Goal: Task Accomplishment & Management: Complete application form

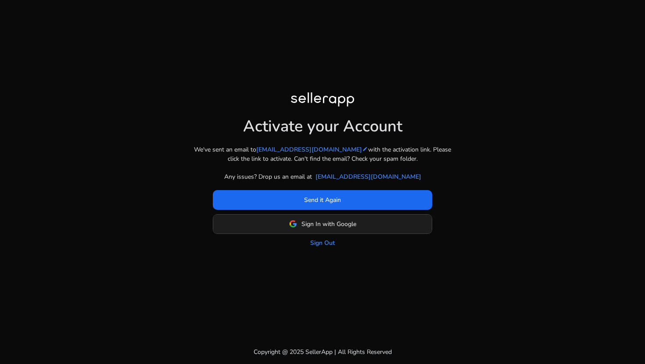
click at [332, 222] on span "Sign In with Google" at bounding box center [328, 224] width 55 height 9
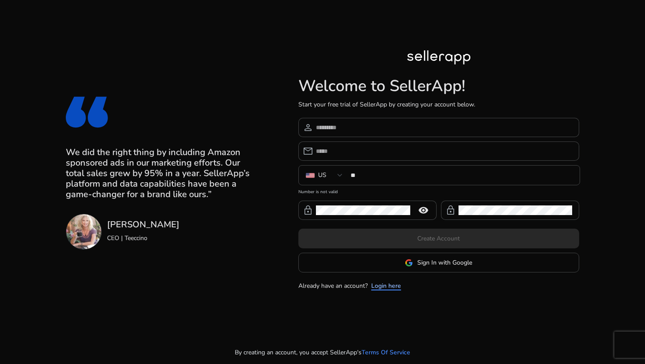
click at [380, 282] on link "Login here" at bounding box center [386, 286] width 30 height 9
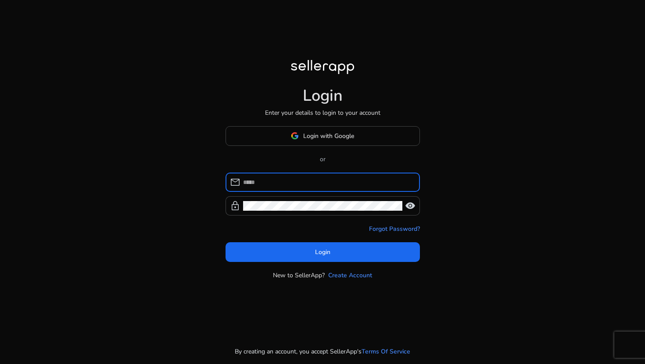
type input "**********"
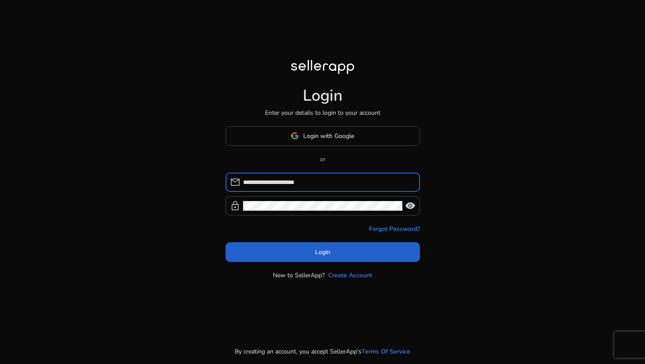
click at [354, 253] on span at bounding box center [322, 252] width 194 height 21
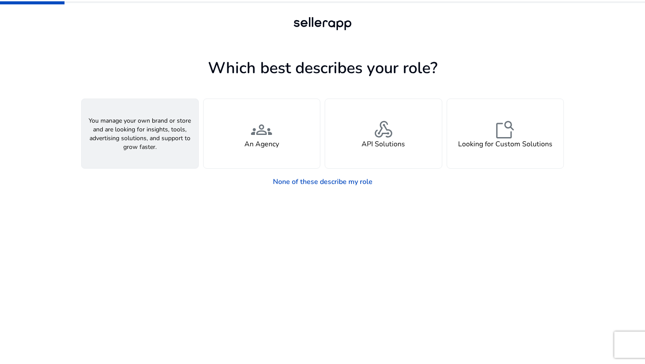
click at [151, 156] on div "person A Seller" at bounding box center [140, 133] width 117 height 69
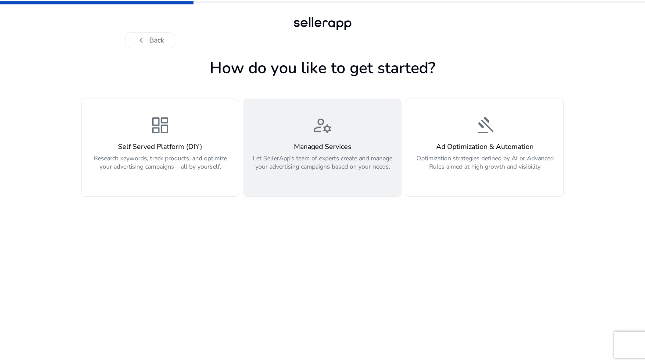
click at [313, 169] on p "Let SellerApp’s team of experts create and manage your advertising campaigns ba…" at bounding box center [322, 167] width 146 height 26
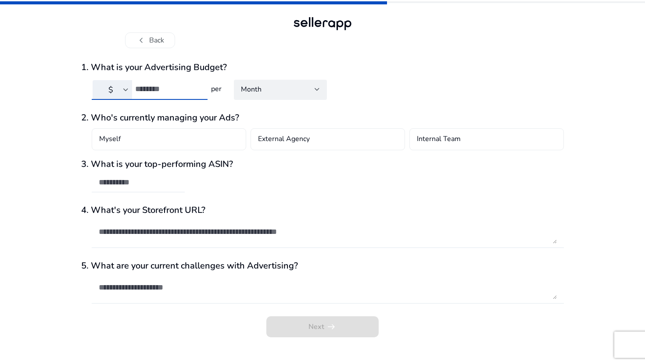
click at [150, 89] on input "number" at bounding box center [167, 89] width 65 height 10
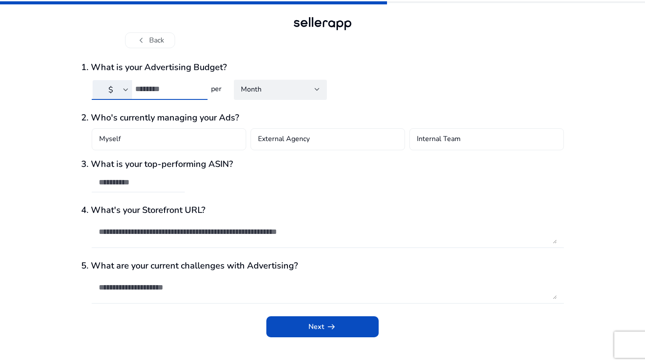
type input "*"
type input "****"
click at [172, 185] on input "text" at bounding box center [138, 183] width 79 height 10
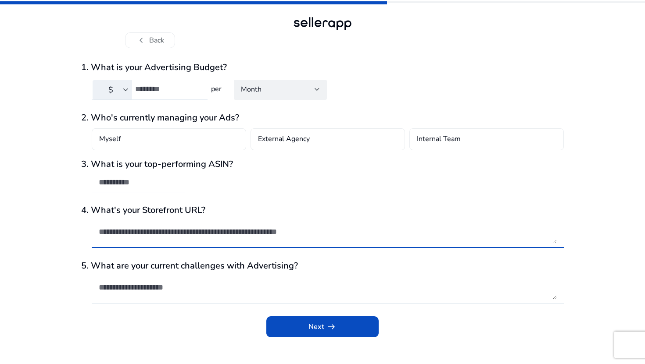
click at [236, 240] on textarea at bounding box center [328, 232] width 458 height 24
paste textarea "**********"
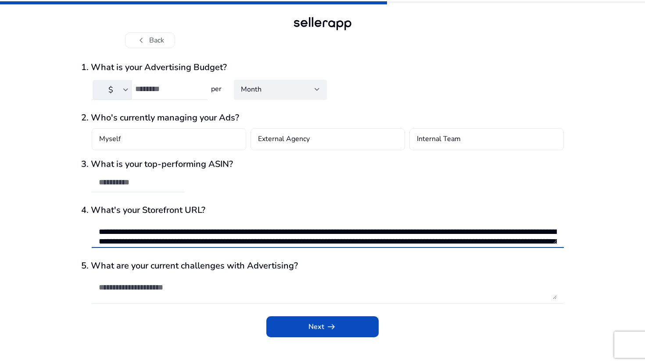
scroll to position [51, 0]
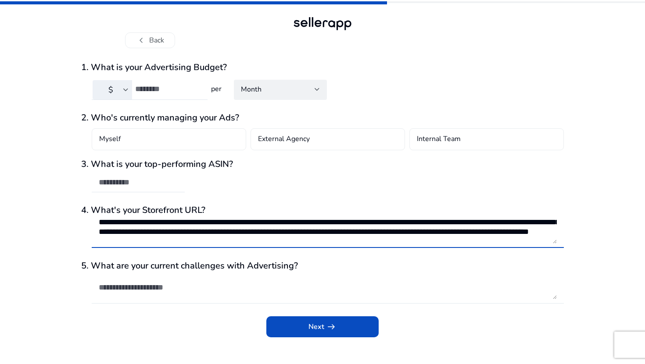
type textarea "**********"
click at [163, 186] on input "text" at bounding box center [138, 183] width 79 height 10
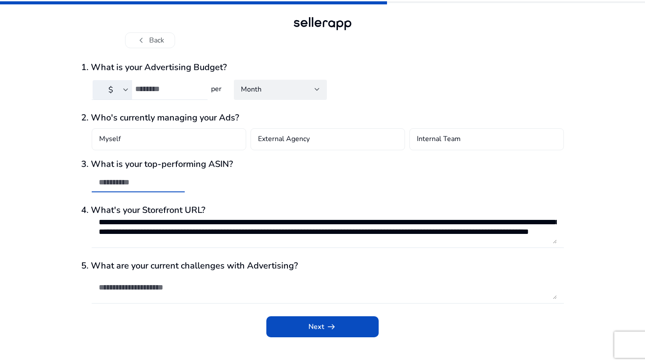
paste input "**********"
type input "**********"
click at [192, 298] on textarea at bounding box center [328, 288] width 458 height 24
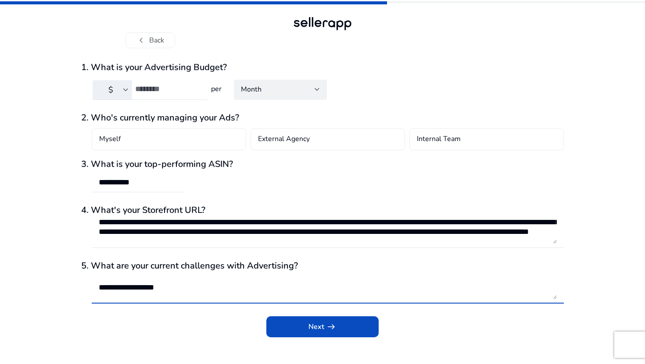
scroll to position [3, 0]
type textarea "**********"
click at [326, 327] on span "arrow_right_alt" at bounding box center [331, 327] width 11 height 11
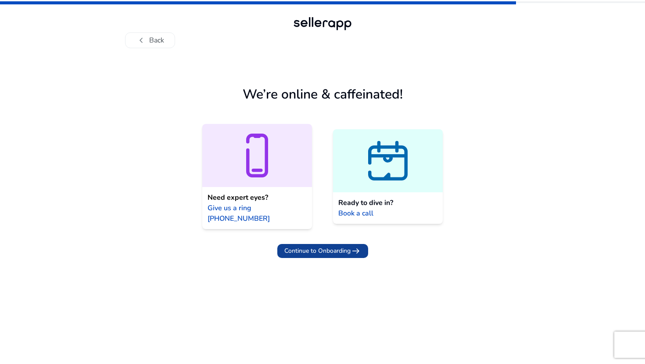
click at [309, 246] on span "Continue to Onboarding" at bounding box center [317, 250] width 66 height 9
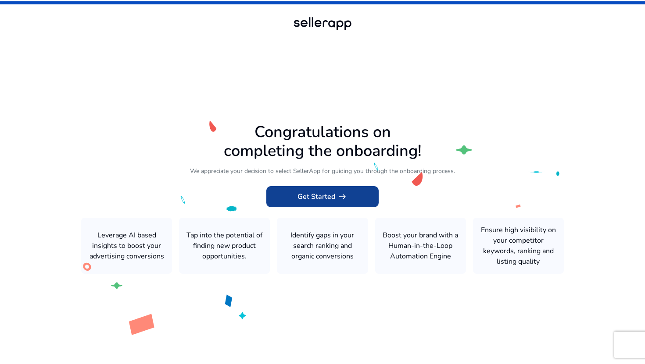
click at [301, 201] on span "Get Started arrow_right_alt" at bounding box center [322, 197] width 50 height 11
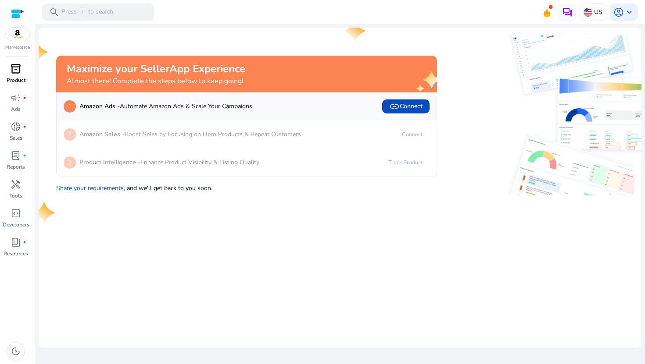
click at [20, 83] on p "Product" at bounding box center [16, 80] width 19 height 8
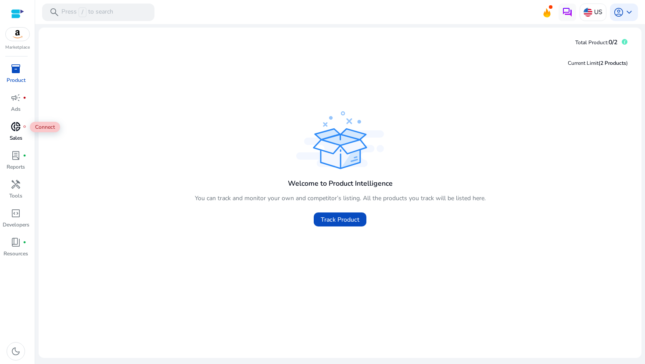
click at [17, 123] on span "donut_small" at bounding box center [16, 126] width 11 height 11
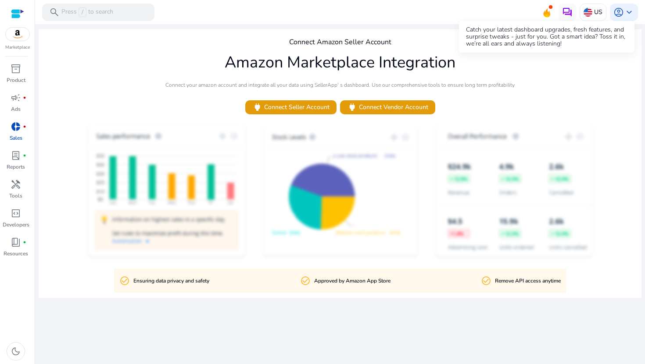
click at [543, 10] on icon at bounding box center [546, 11] width 13 height 12
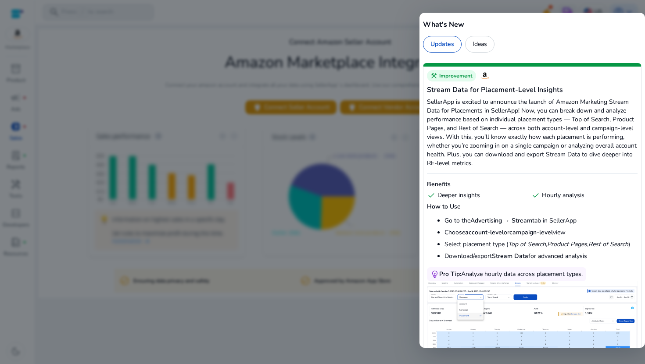
click at [397, 36] on div at bounding box center [322, 182] width 645 height 364
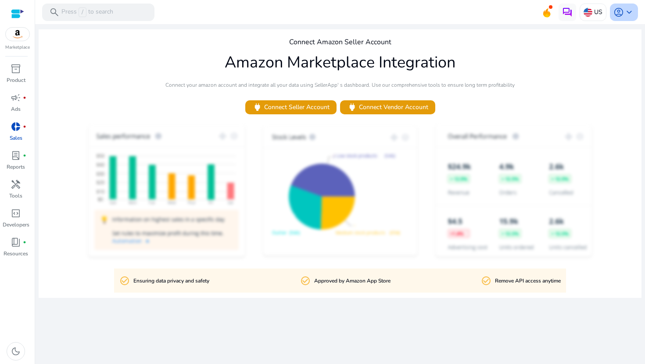
click at [616, 12] on span "account_circle" at bounding box center [618, 12] width 11 height 11
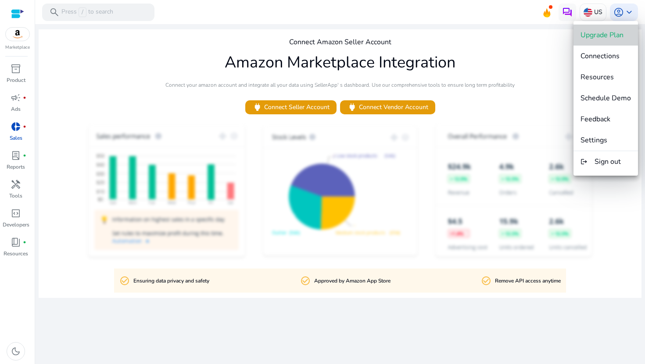
click at [610, 30] on span "Upgrade Plan" at bounding box center [601, 35] width 43 height 10
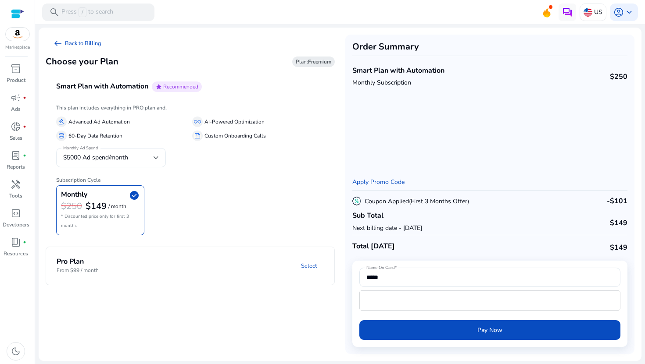
click at [109, 165] on div "$5000 Ad spend/month" at bounding box center [111, 157] width 96 height 19
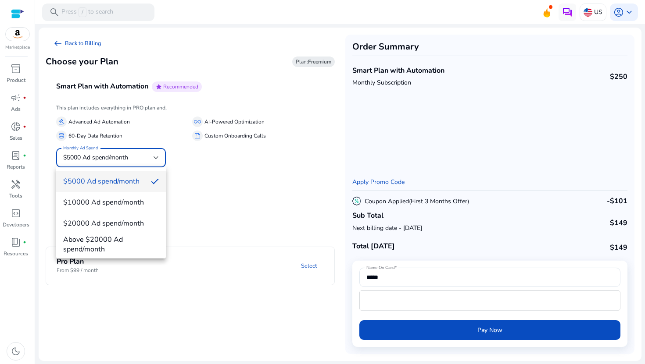
click at [224, 233] on div at bounding box center [322, 182] width 645 height 364
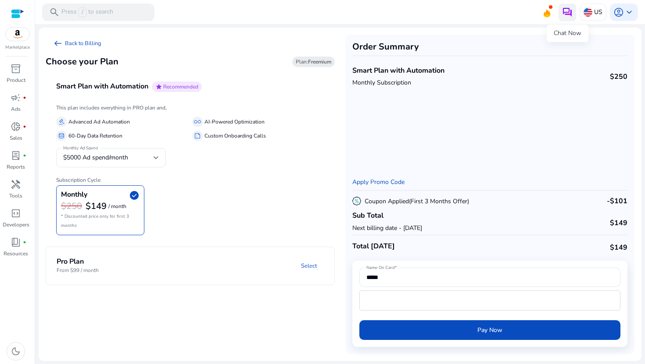
click at [567, 13] on img at bounding box center [567, 12] width 11 height 11
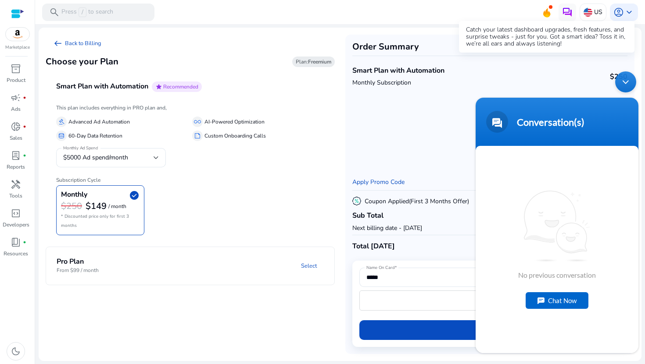
click at [549, 9] on icon at bounding box center [546, 11] width 13 height 12
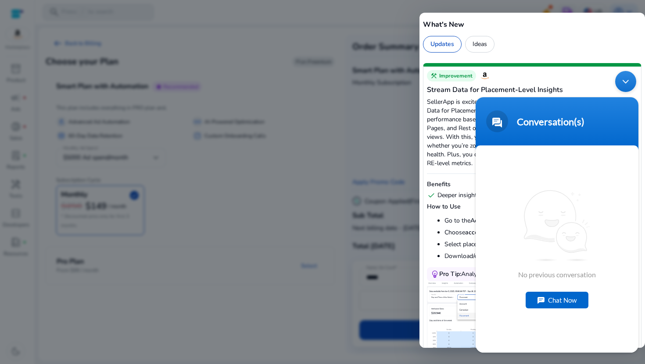
click at [549, 100] on header "Conversation(s)" at bounding box center [556, 123] width 163 height 53
click at [548, 0] on div at bounding box center [322, 182] width 645 height 364
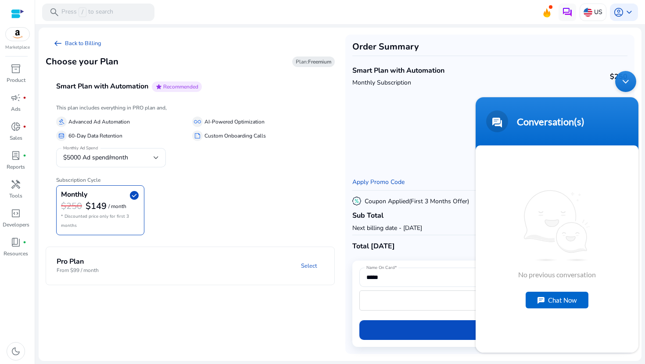
click at [18, 14] on div at bounding box center [17, 14] width 13 height 10
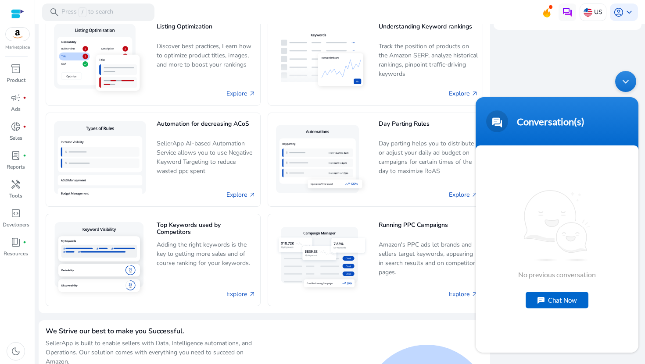
scroll to position [493, 0]
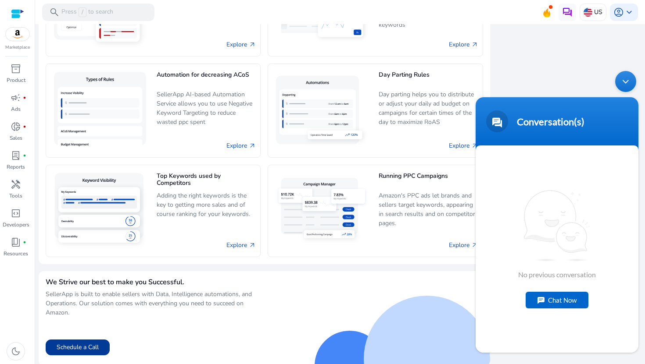
click at [86, 348] on button "Schedule a Call" at bounding box center [78, 348] width 64 height 16
